Goal: Transaction & Acquisition: Download file/media

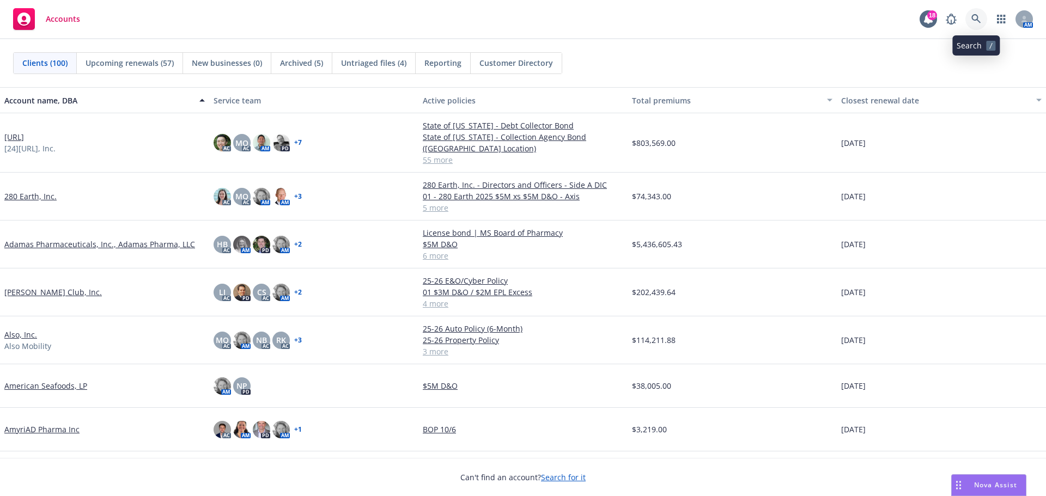
click at [976, 16] on icon at bounding box center [976, 19] width 10 height 10
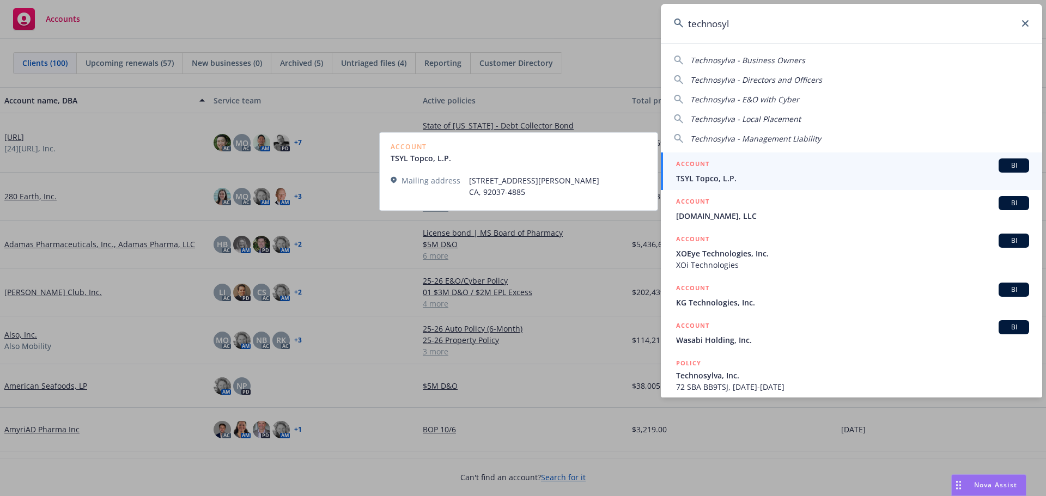
type input "technosyl"
click at [1006, 163] on span "BI" at bounding box center [1014, 166] width 22 height 10
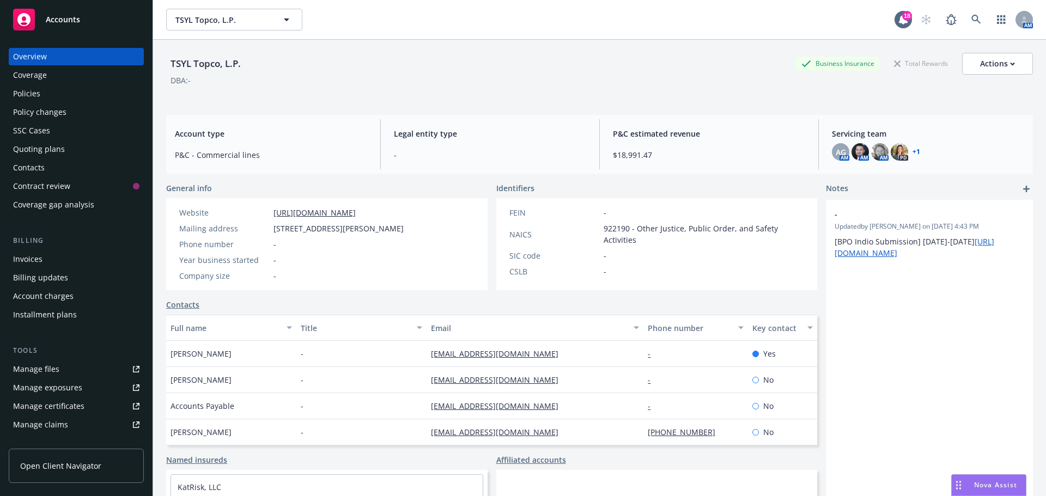
click at [38, 95] on div "Policies" at bounding box center [26, 93] width 27 height 17
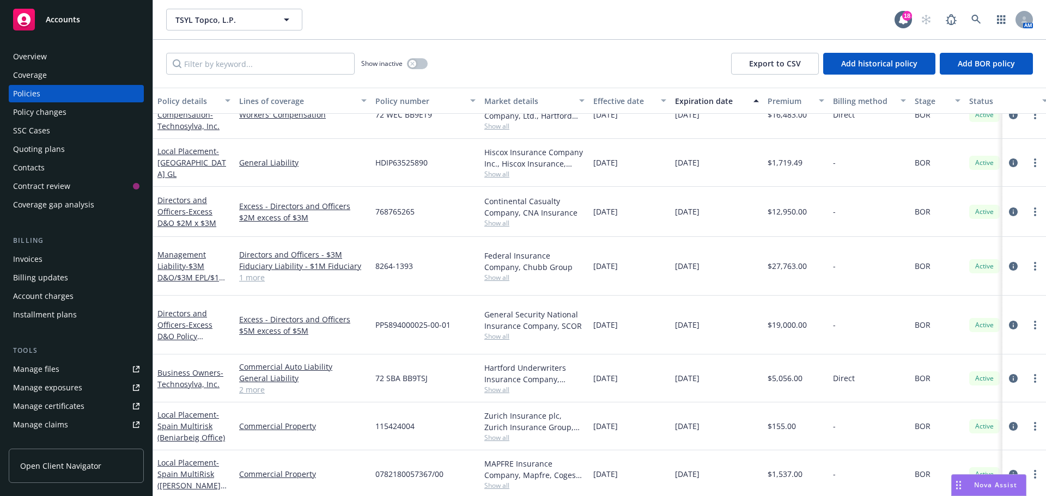
scroll to position [109, 0]
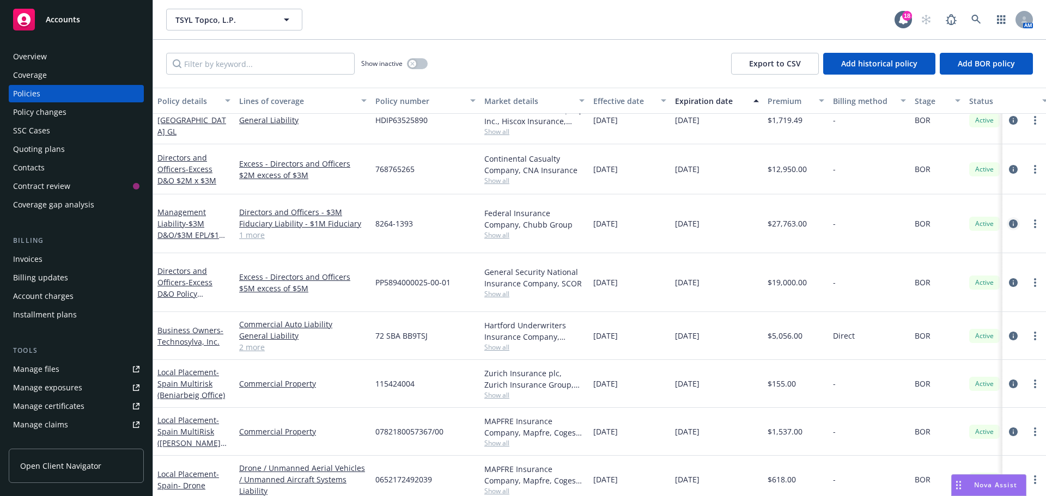
click at [1009, 220] on icon "circleInformation" at bounding box center [1013, 224] width 9 height 9
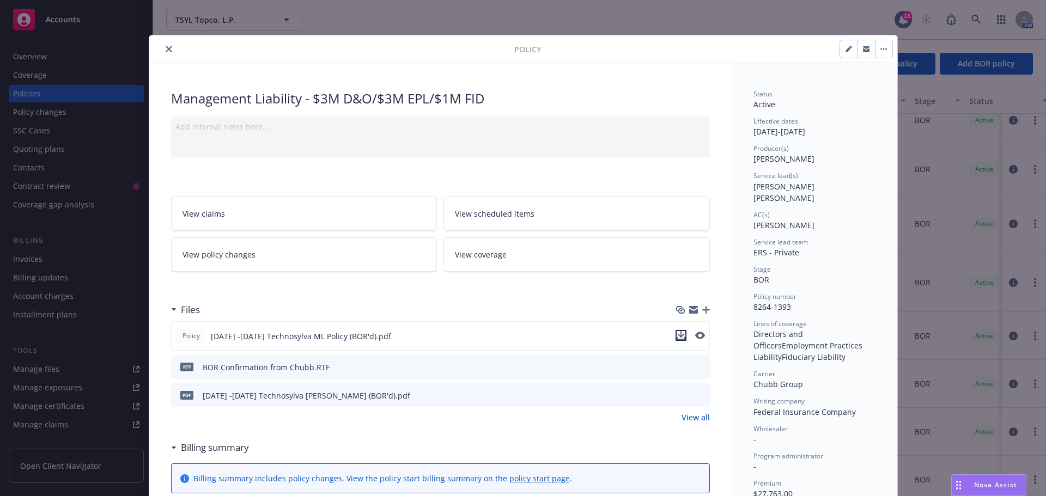
click at [679, 333] on icon "download file" at bounding box center [681, 335] width 9 height 9
click at [678, 333] on icon "download file" at bounding box center [681, 335] width 9 height 9
click at [166, 50] on icon "close" at bounding box center [169, 49] width 7 height 7
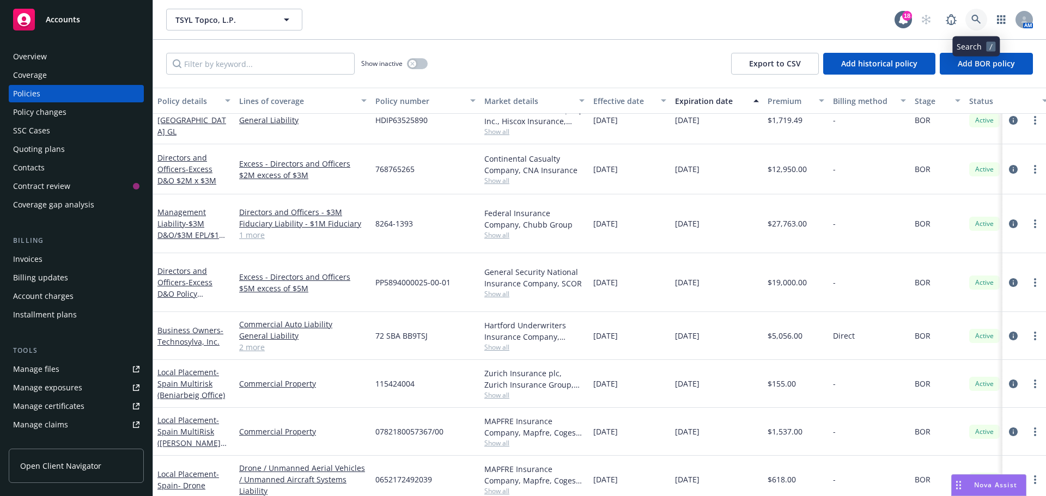
click at [976, 21] on icon at bounding box center [976, 20] width 10 height 10
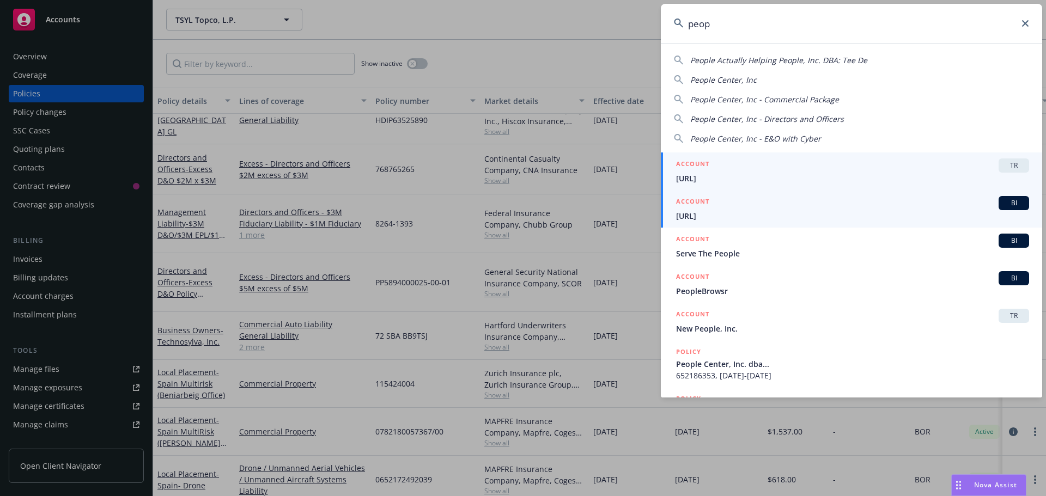
type input "peop"
click at [1006, 204] on span "BI" at bounding box center [1014, 203] width 22 height 10
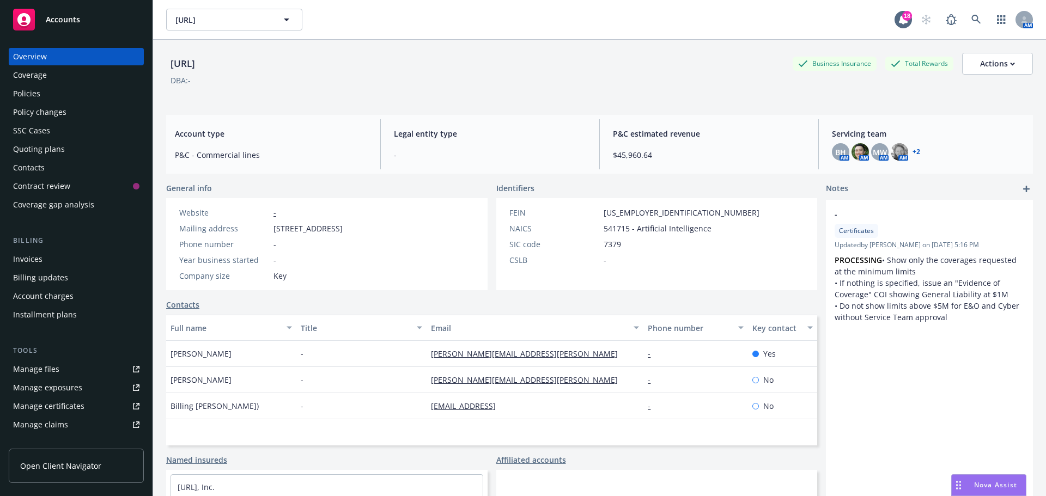
click at [912, 151] on link "+ 2" at bounding box center [916, 152] width 8 height 7
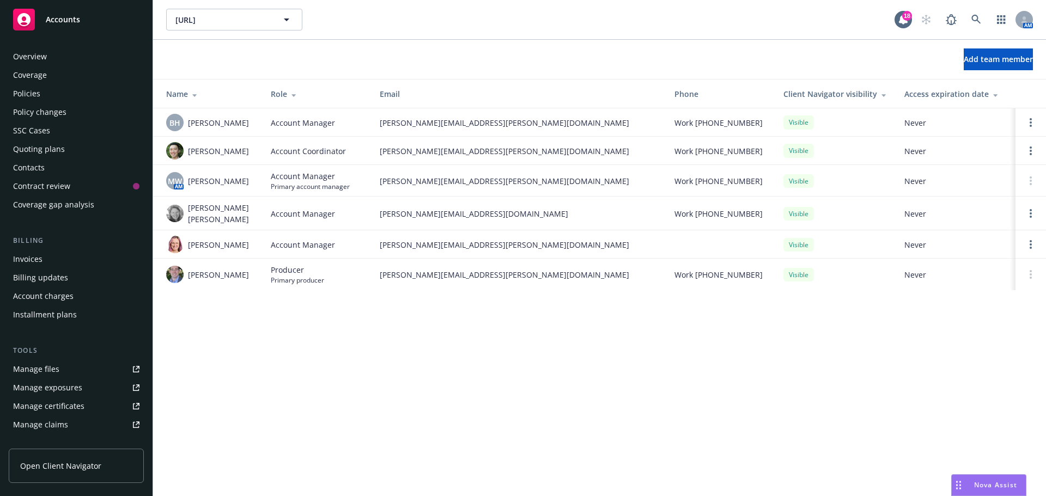
click at [28, 89] on div "Policies" at bounding box center [26, 93] width 27 height 17
